Goal: Task Accomplishment & Management: Manage account settings

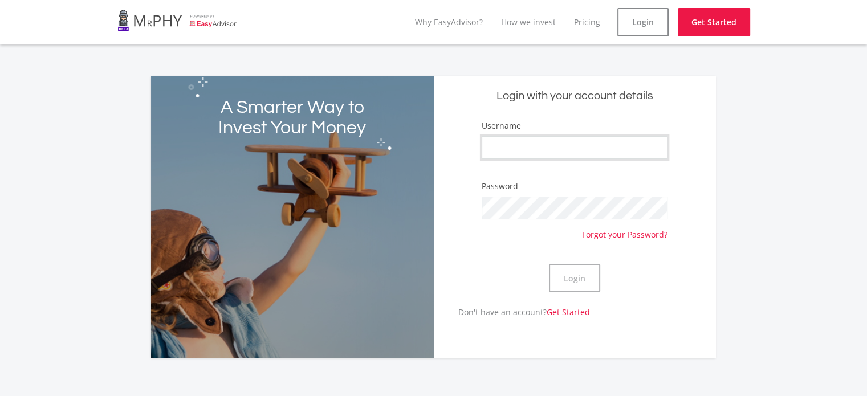
click at [492, 138] on input "Username" at bounding box center [575, 147] width 186 height 23
type input "jateennaran"
click at [575, 276] on button "Login" at bounding box center [574, 278] width 51 height 28
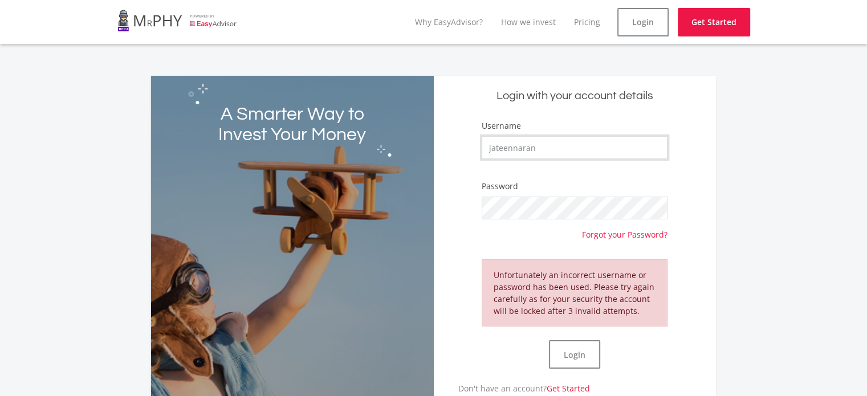
click at [536, 146] on input "jateennaran" at bounding box center [575, 147] width 186 height 23
click at [500, 248] on form "Username jateennaran Password Forgot your Password? Unfortunately an incorrect …" at bounding box center [574, 251] width 265 height 263
